Goal: Find specific page/section: Find specific page/section

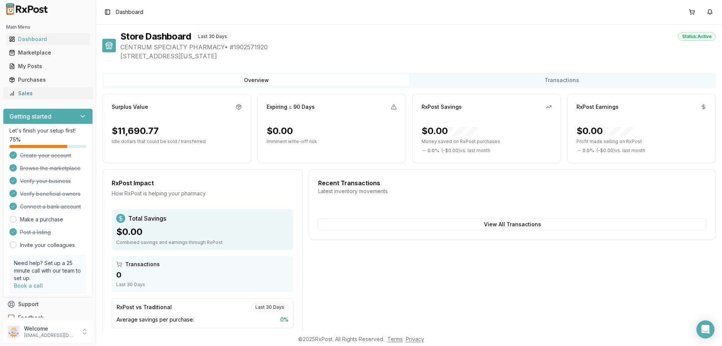
click at [43, 96] on div "Sales" at bounding box center [48, 94] width 78 height 8
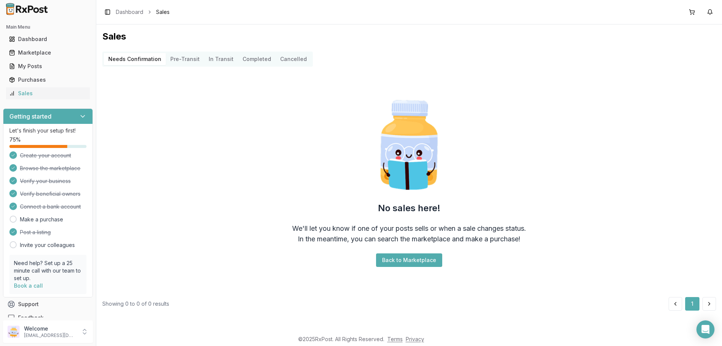
click at [423, 262] on button "Back to Marketplace" at bounding box center [409, 260] width 66 height 14
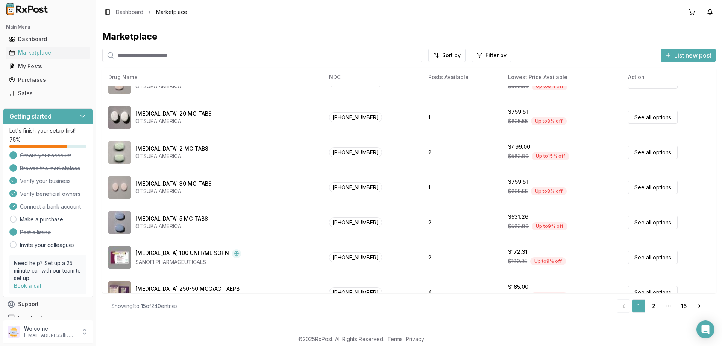
scroll to position [38, 0]
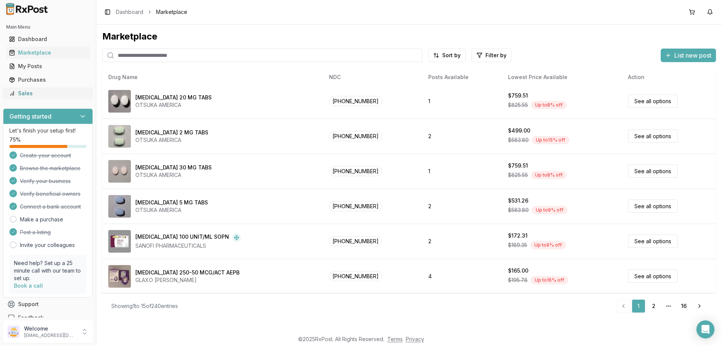
click at [32, 92] on div "Sales" at bounding box center [48, 94] width 78 height 8
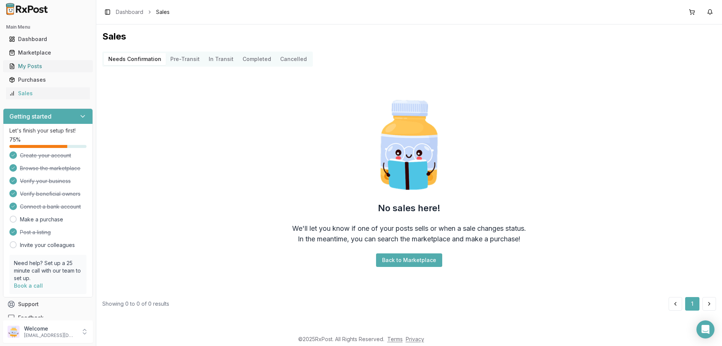
click at [47, 67] on div "My Posts" at bounding box center [48, 66] width 78 height 8
